Goal: Check status: Check status

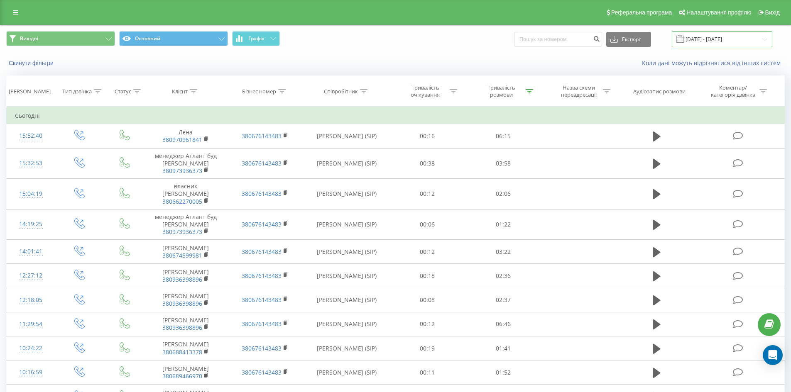
click at [716, 39] on input "[DATE] - [DATE]" at bounding box center [722, 39] width 100 height 16
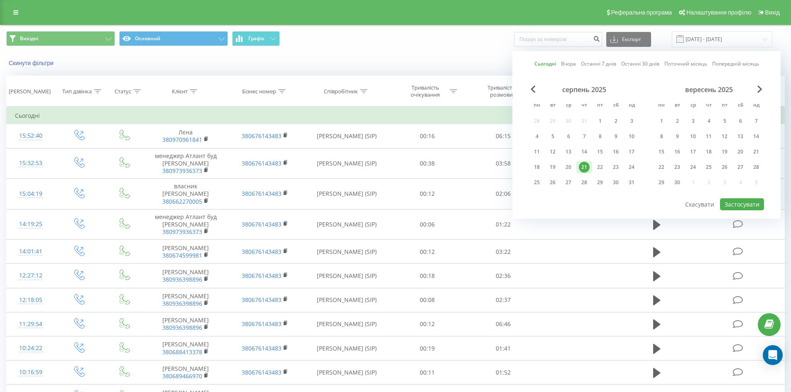
click at [583, 165] on div "21" at bounding box center [584, 167] width 11 height 11
click at [731, 200] on button "Застосувати" at bounding box center [742, 205] width 44 height 12
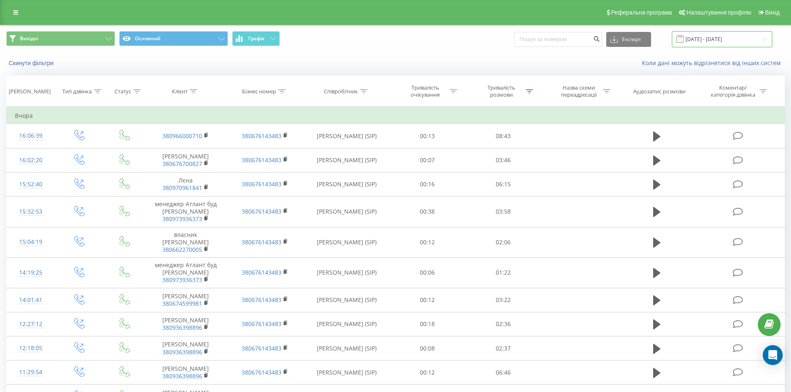
click at [708, 34] on input "[DATE] - [DATE]" at bounding box center [722, 39] width 100 height 16
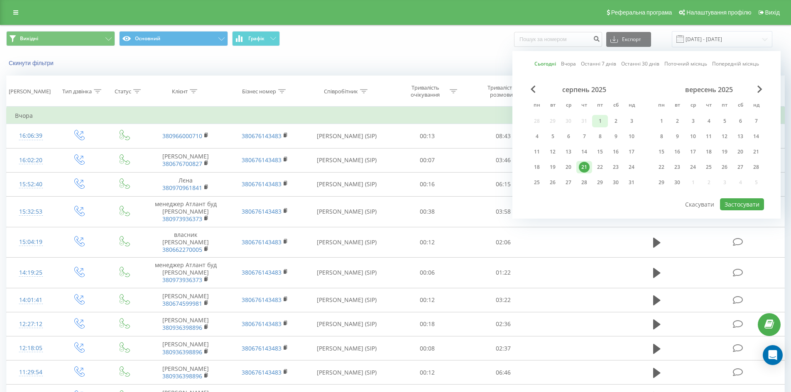
click at [600, 115] on div "1" at bounding box center [600, 121] width 16 height 12
click at [584, 167] on div "21" at bounding box center [584, 167] width 11 height 11
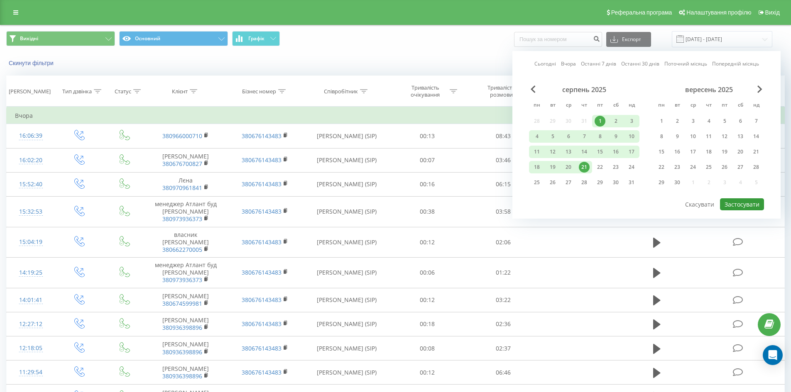
click at [735, 204] on button "Застосувати" at bounding box center [742, 205] width 44 height 12
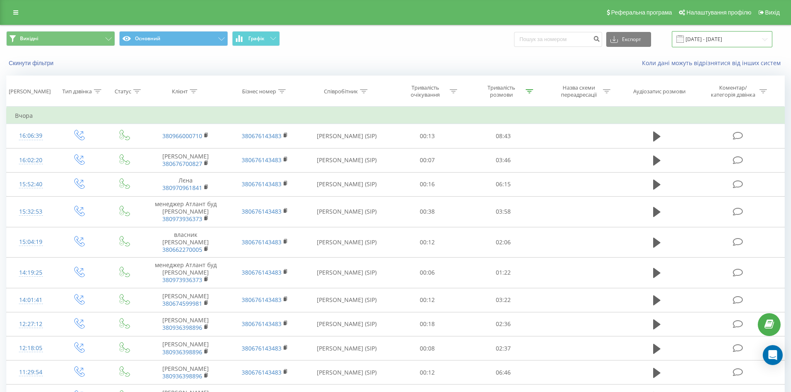
click at [721, 37] on input "[DATE] - [DATE]" at bounding box center [722, 39] width 100 height 16
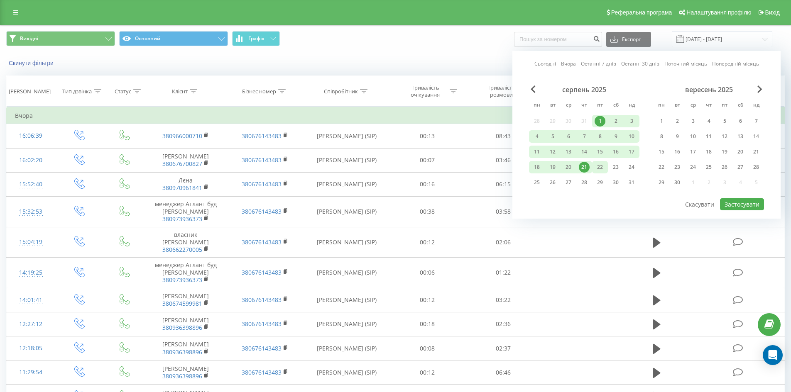
click at [603, 168] on div "22" at bounding box center [600, 167] width 11 height 11
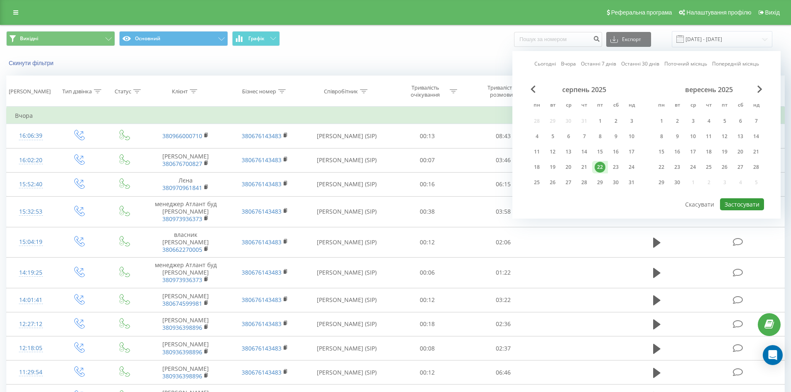
click at [738, 208] on button "Застосувати" at bounding box center [742, 205] width 44 height 12
type input "[DATE] - [DATE]"
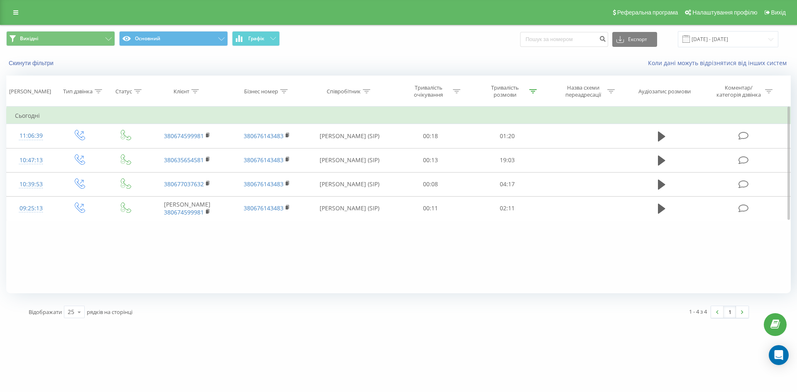
click at [76, 246] on div "Фільтрувати за умовою Дорівнює Введіть значення Скасувати OK Фільтрувати за умо…" at bounding box center [398, 200] width 785 height 187
